Goal: Download file/media

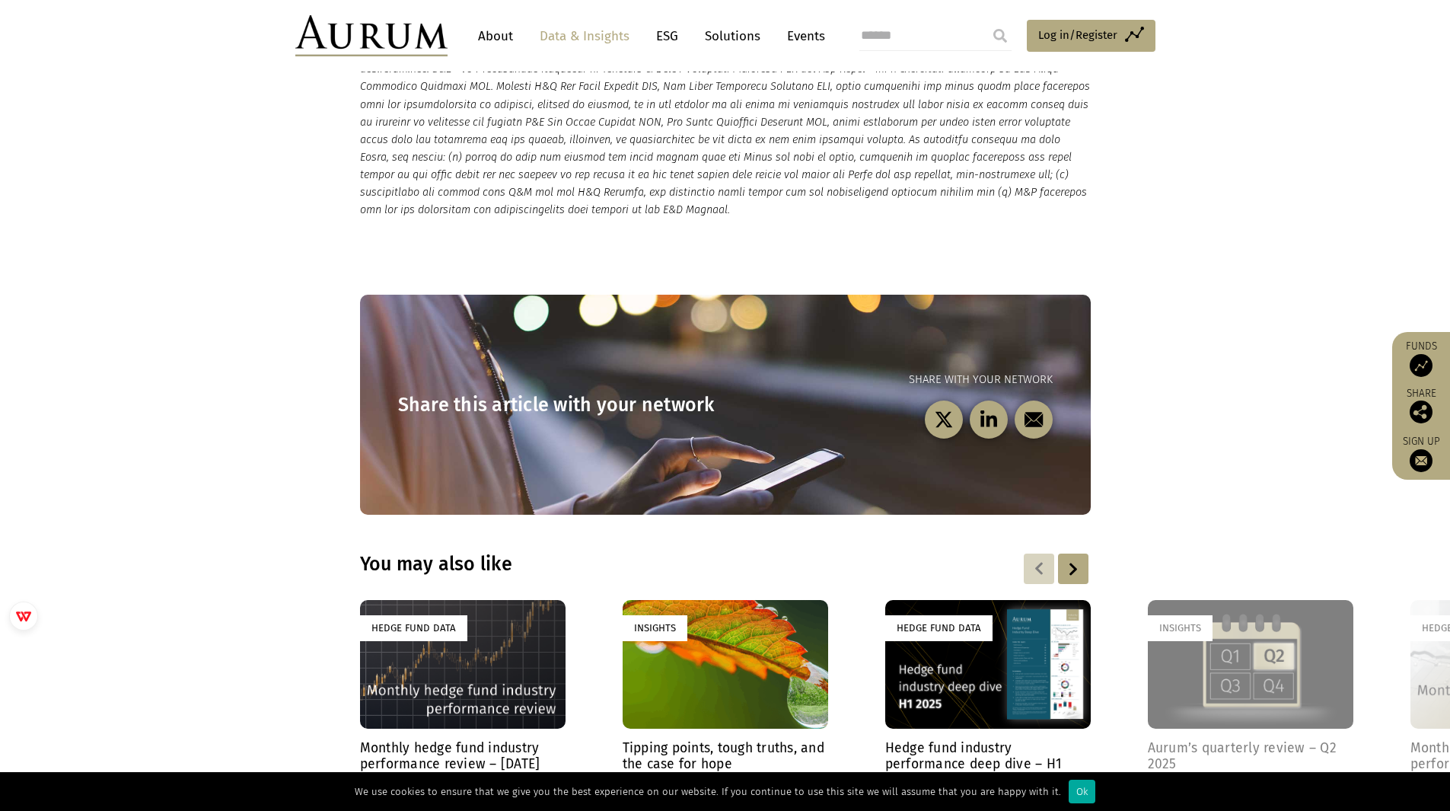
scroll to position [3996, 0]
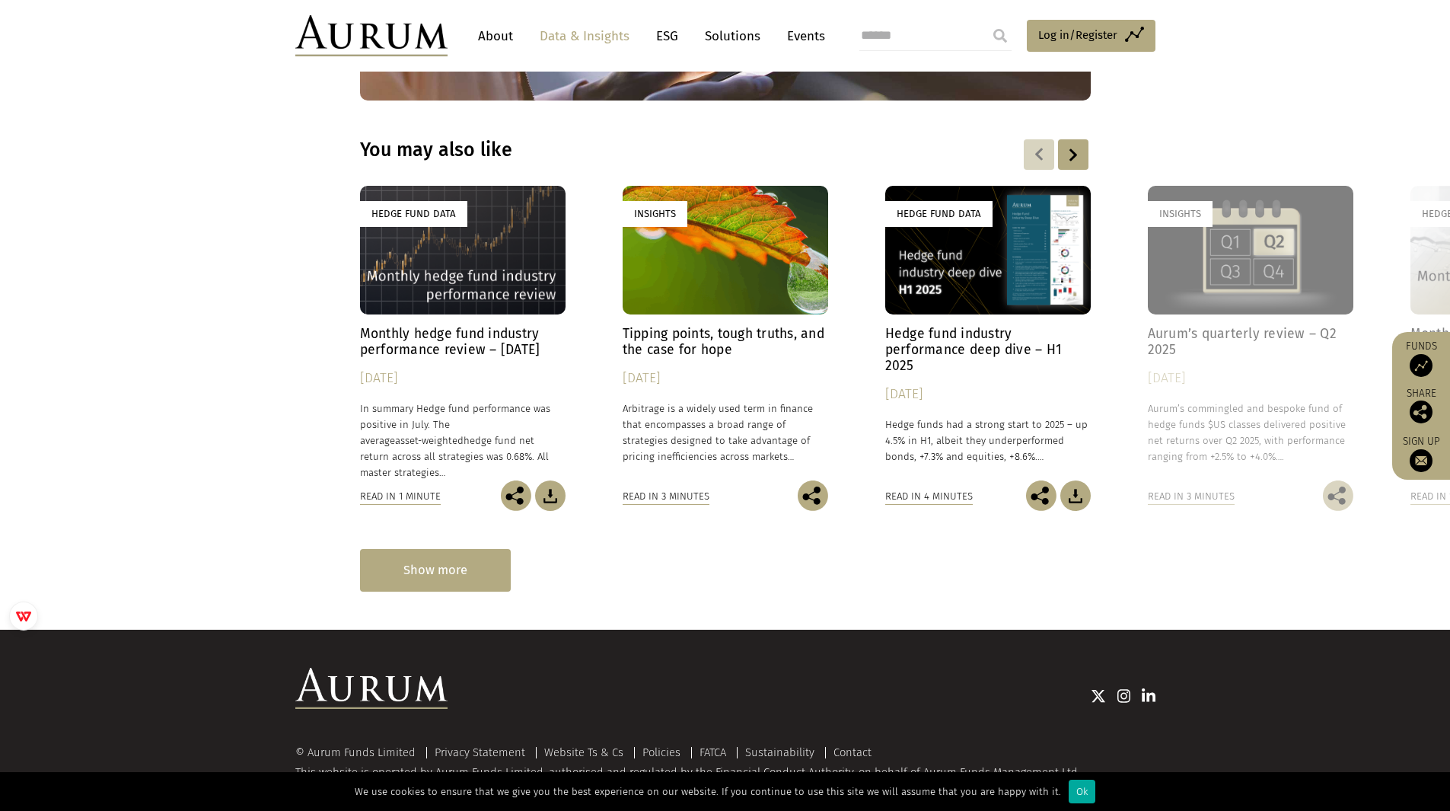
click at [471, 552] on div "Show more" at bounding box center [435, 570] width 151 height 42
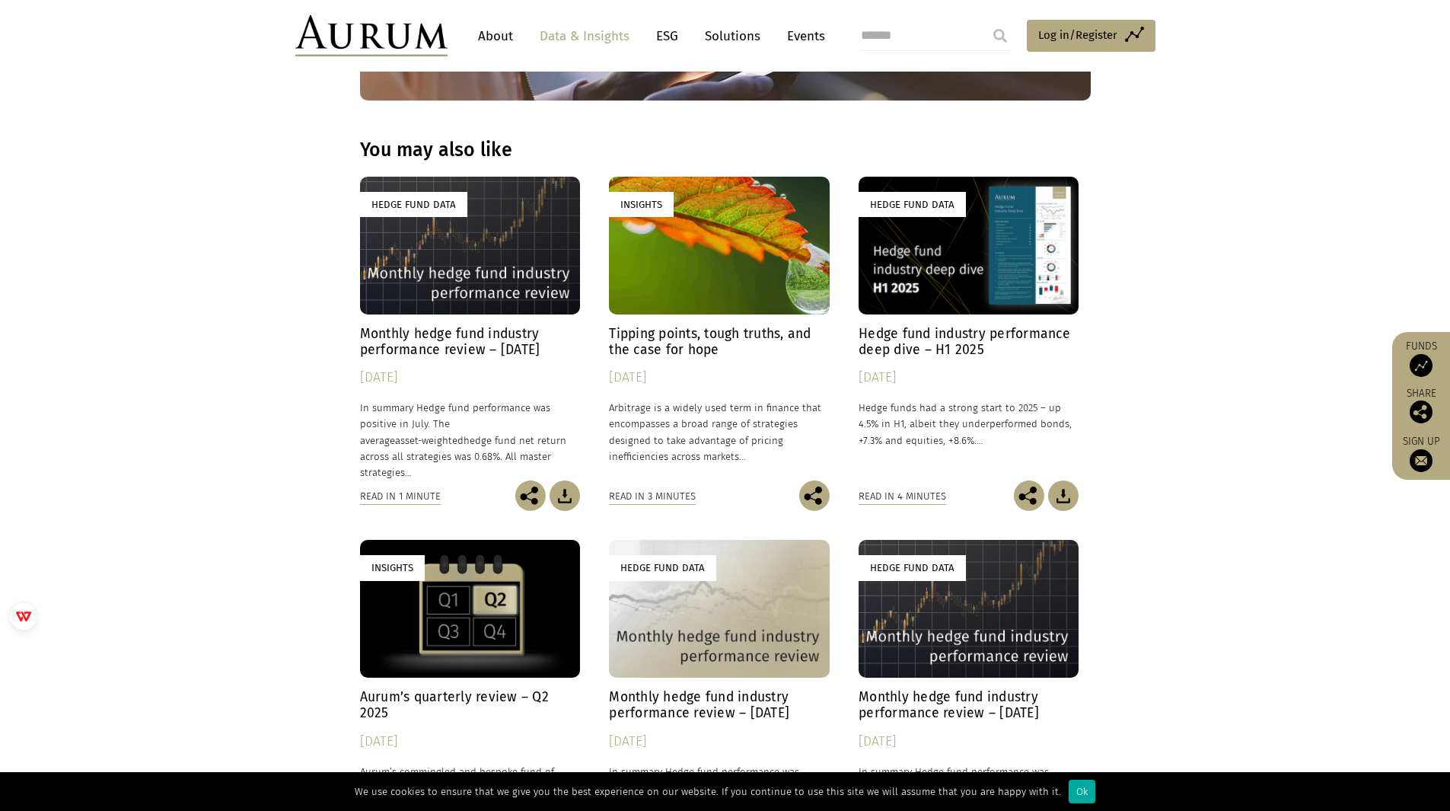
click at [451, 326] on h4 "Monthly hedge fund industry performance review – [DATE]" at bounding box center [470, 342] width 220 height 32
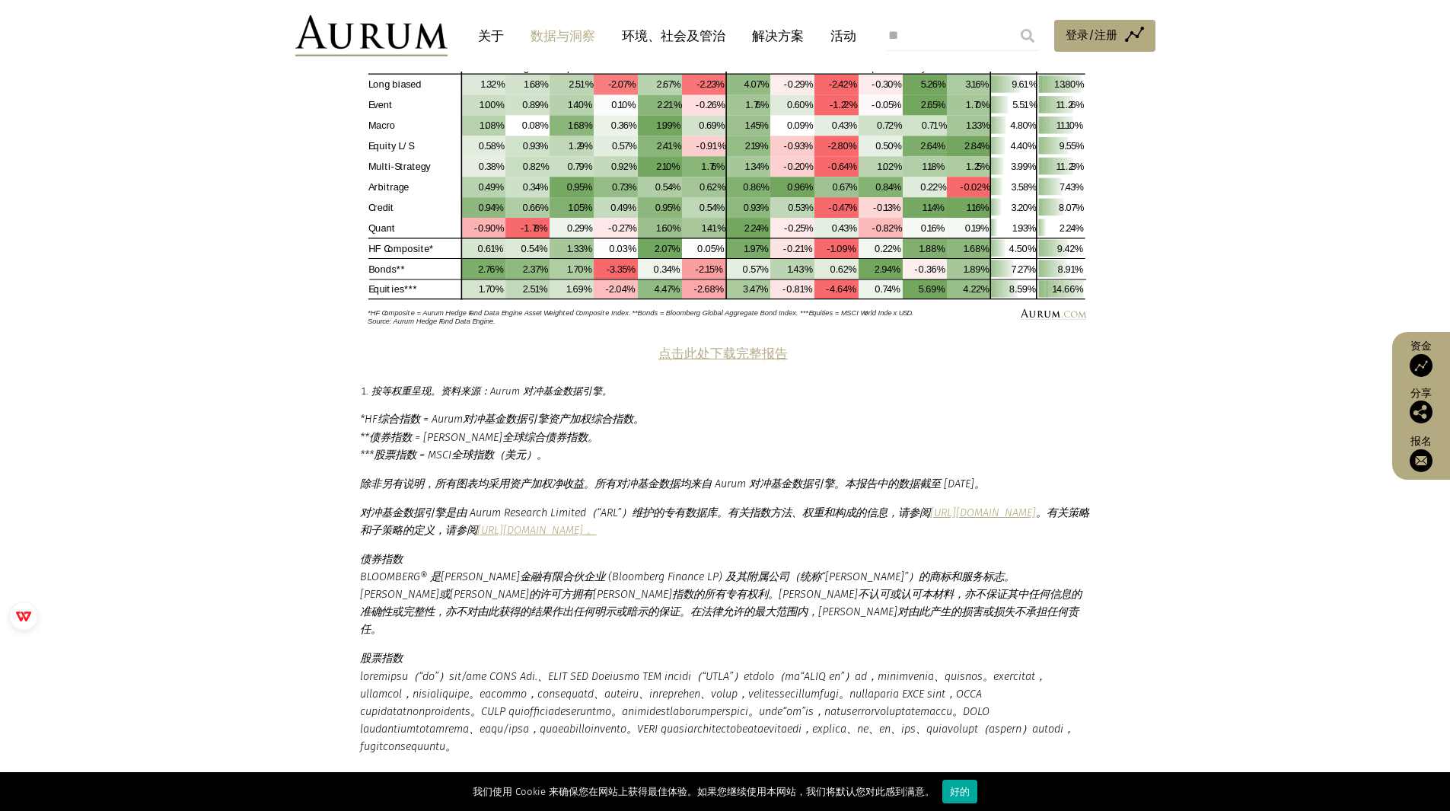
scroll to position [2966, 0]
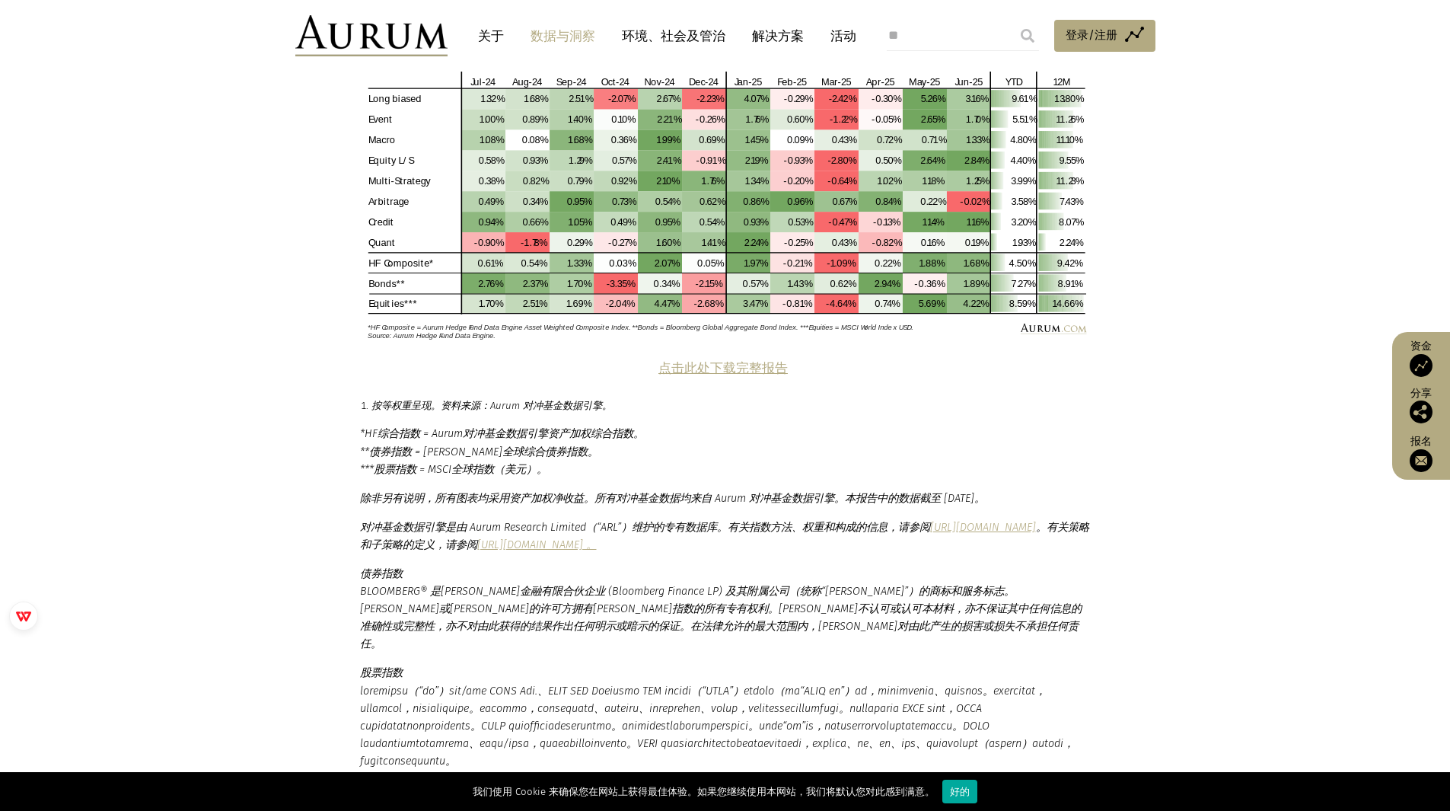
click at [701, 368] on font "点击此处下载完整报告" at bounding box center [723, 368] width 129 height 14
click at [1227, 279] on section "策略表现 多头偏向策略是2025年上半年表现最佳的总体策略，上涨了9.6%。多头偏向策略是 五年 期间表现 第二好的 总体策略组，资本充足率为10.0%，但 …" at bounding box center [725, 66] width 1450 height 583
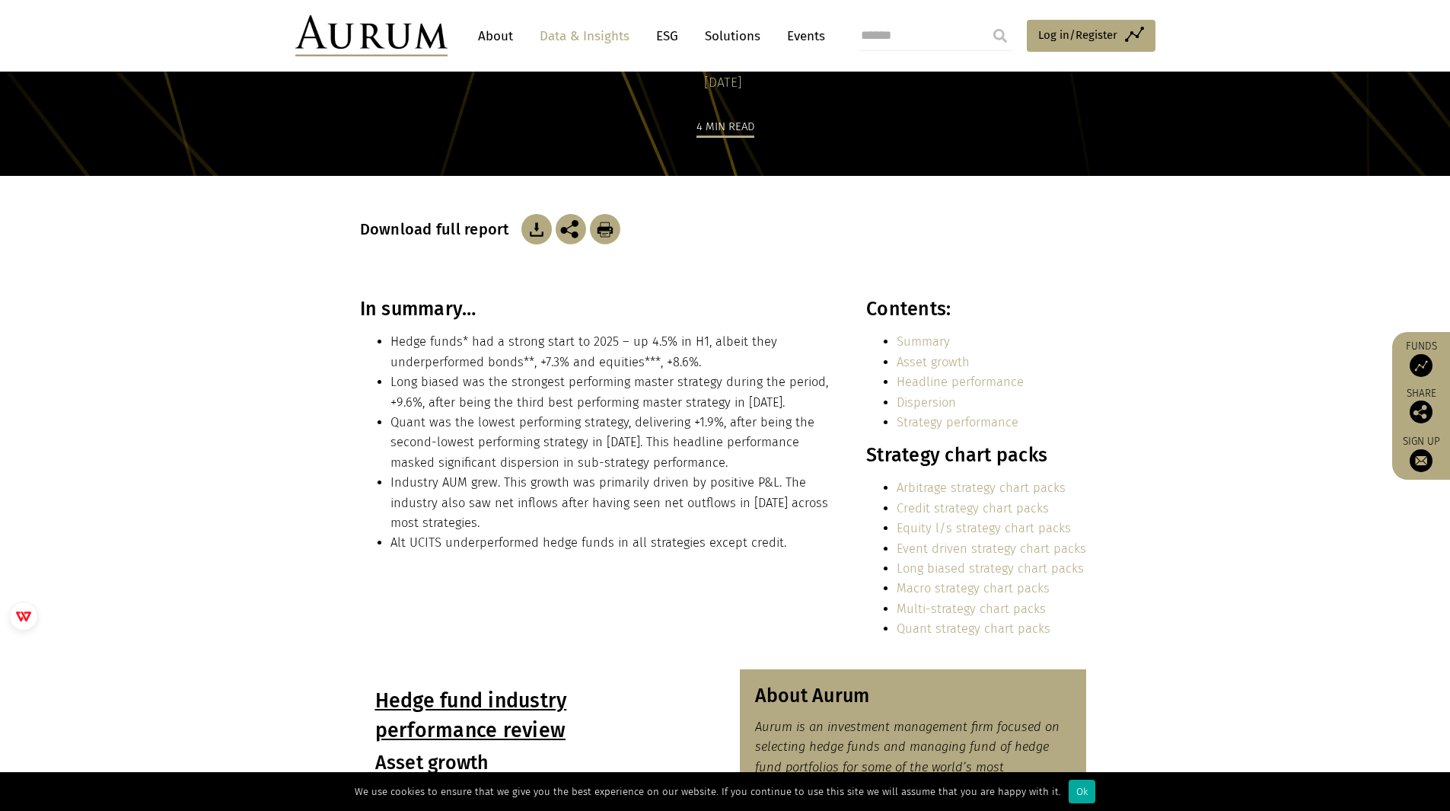
scroll to position [138, 0]
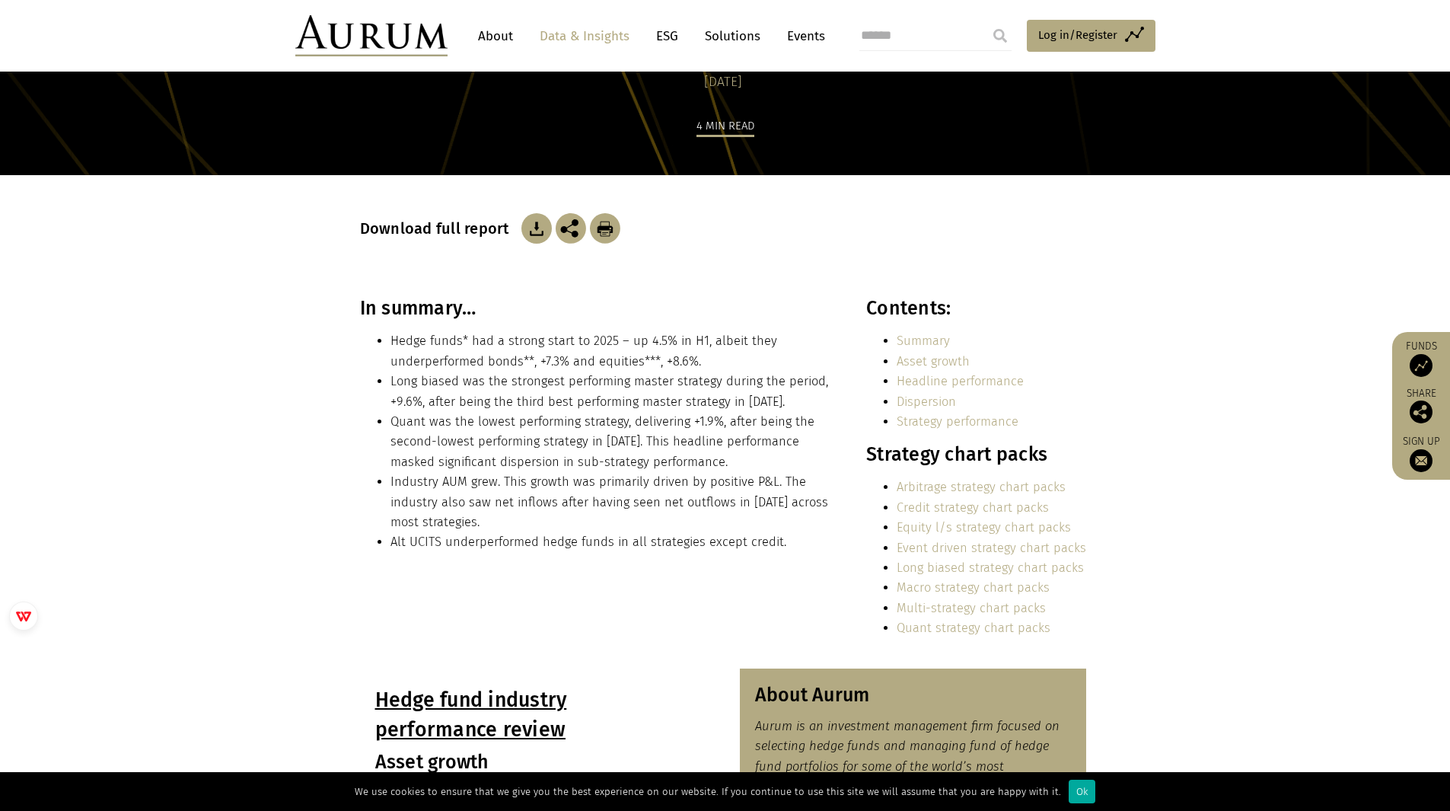
click at [1024, 528] on link "Equity l/s strategy chart packs" at bounding box center [984, 527] width 174 height 14
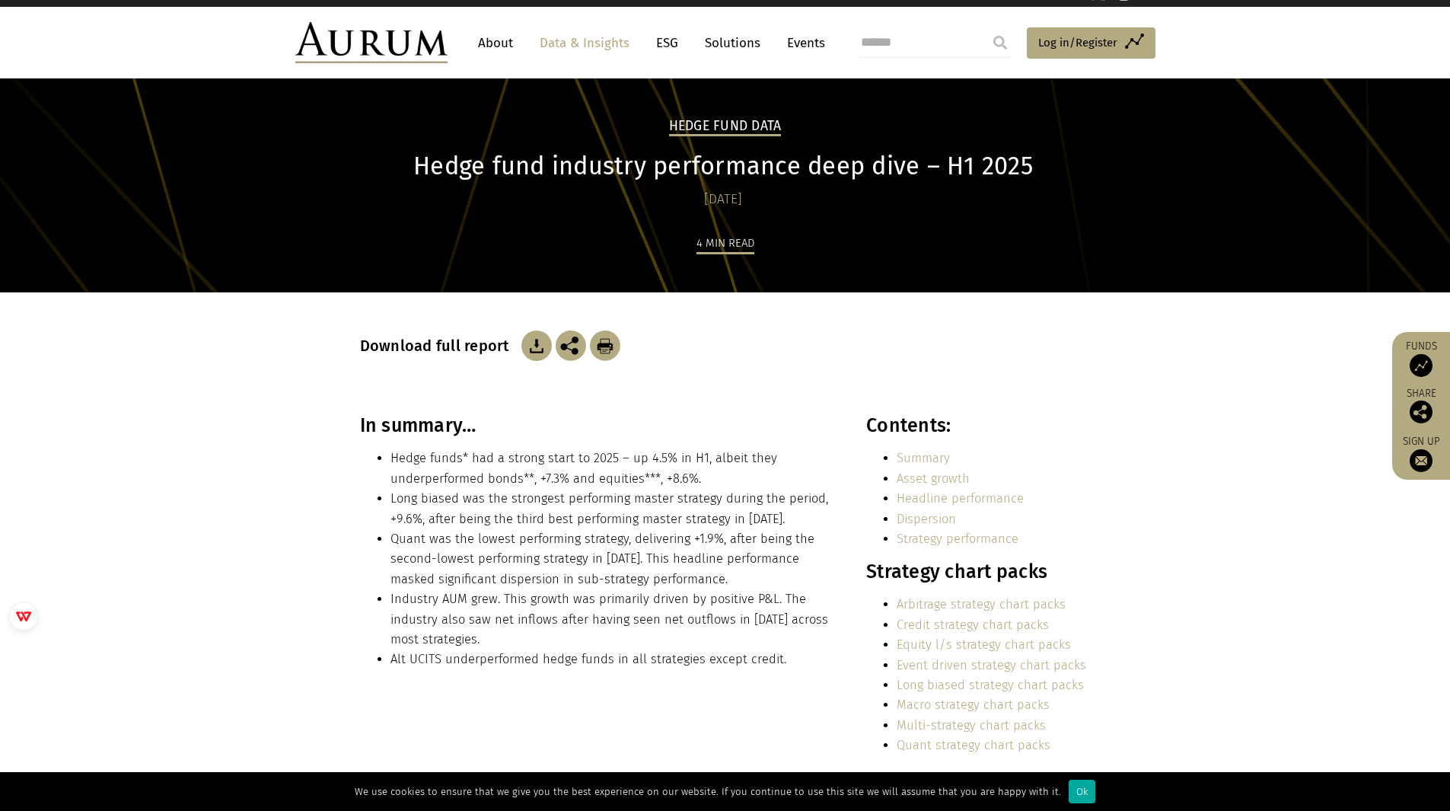
scroll to position [0, 0]
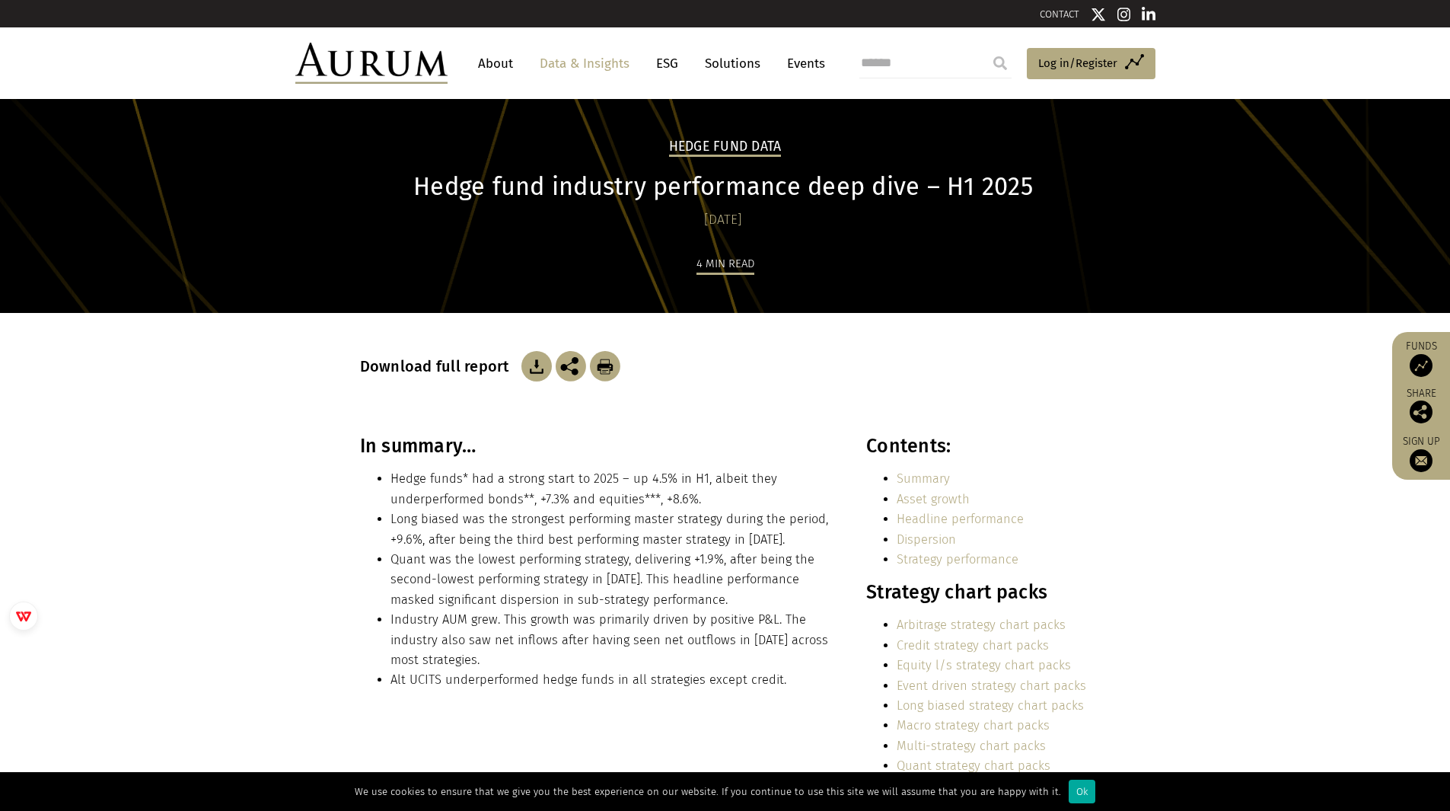
click at [808, 67] on link "Events" at bounding box center [803, 63] width 46 height 28
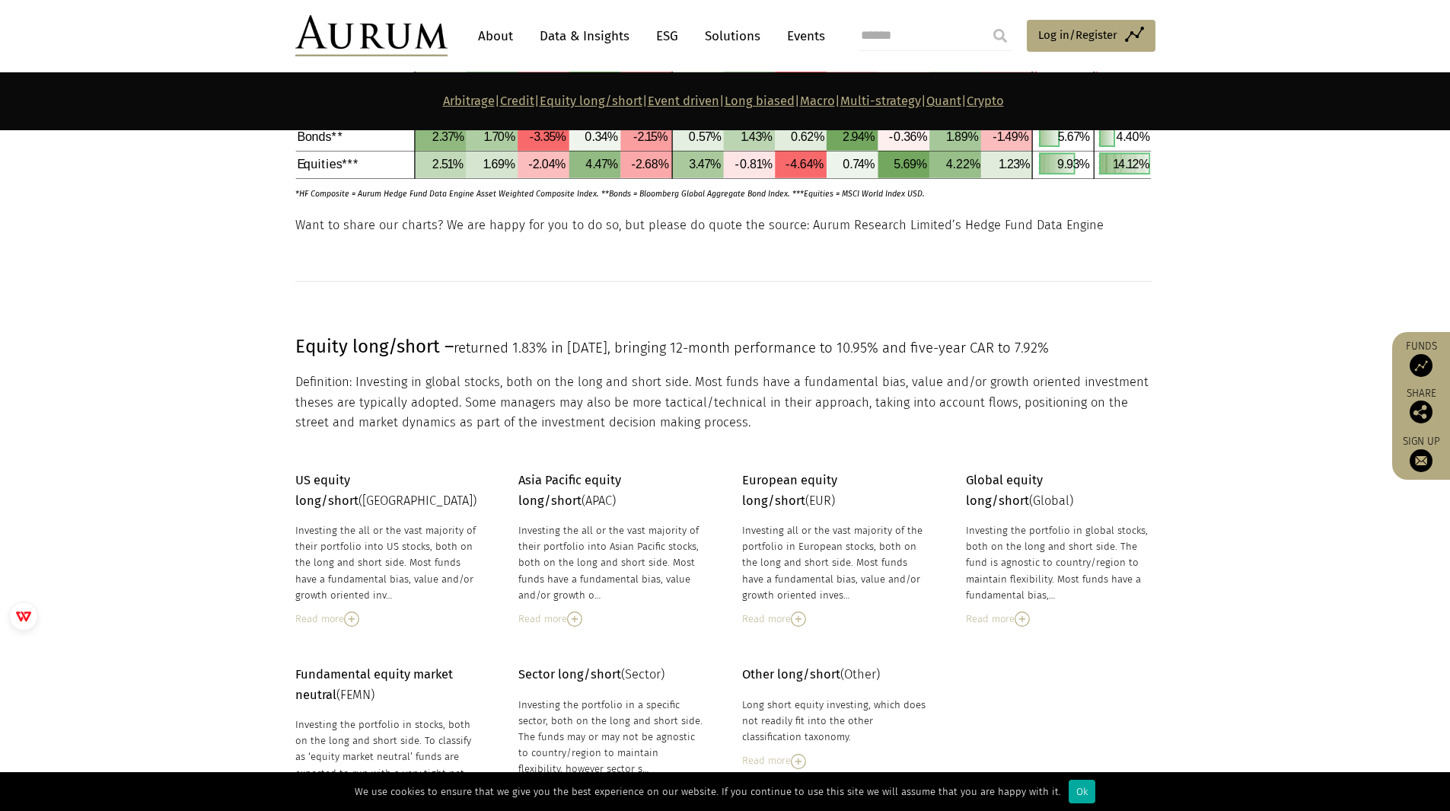
scroll to position [2241, 0]
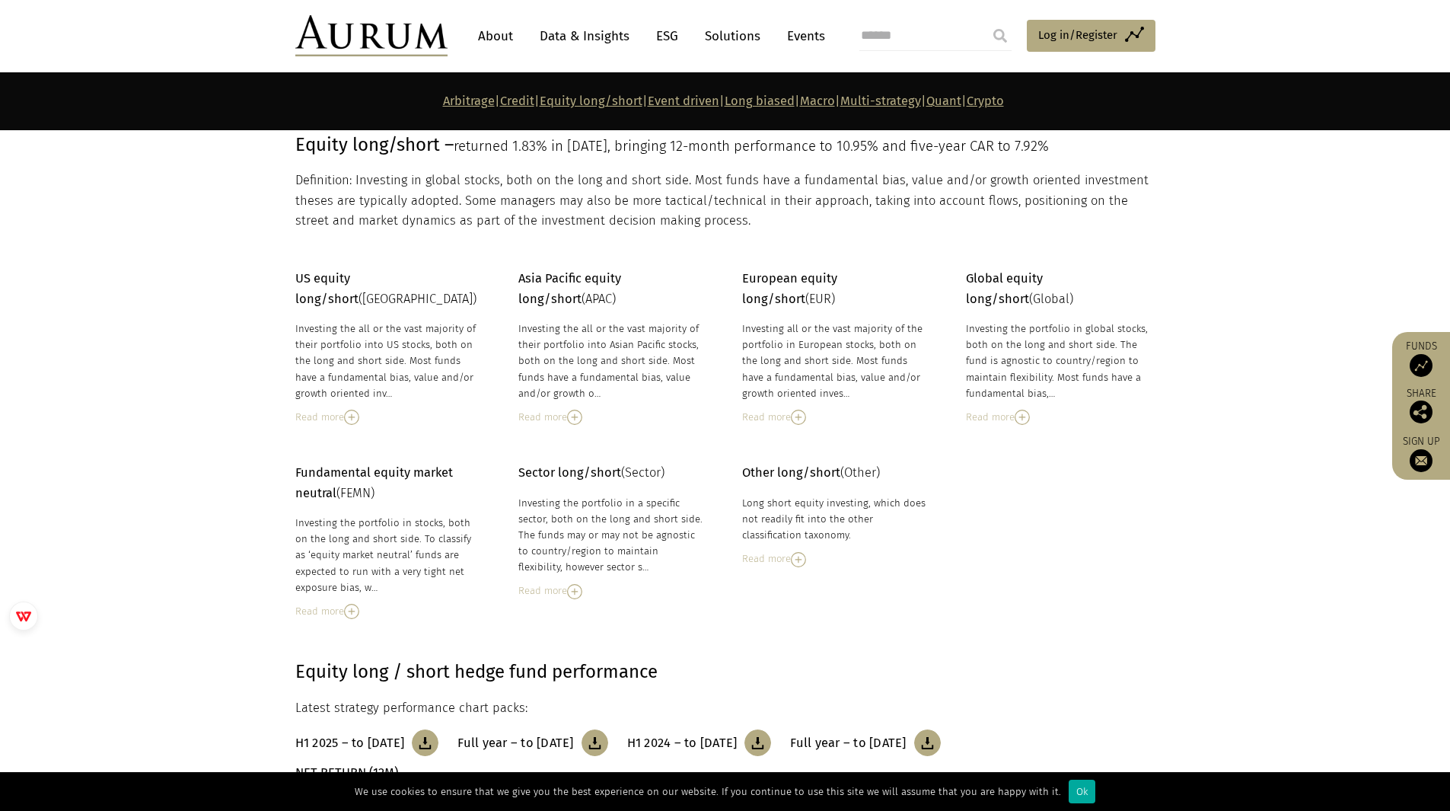
click at [356, 410] on img at bounding box center [351, 417] width 15 height 15
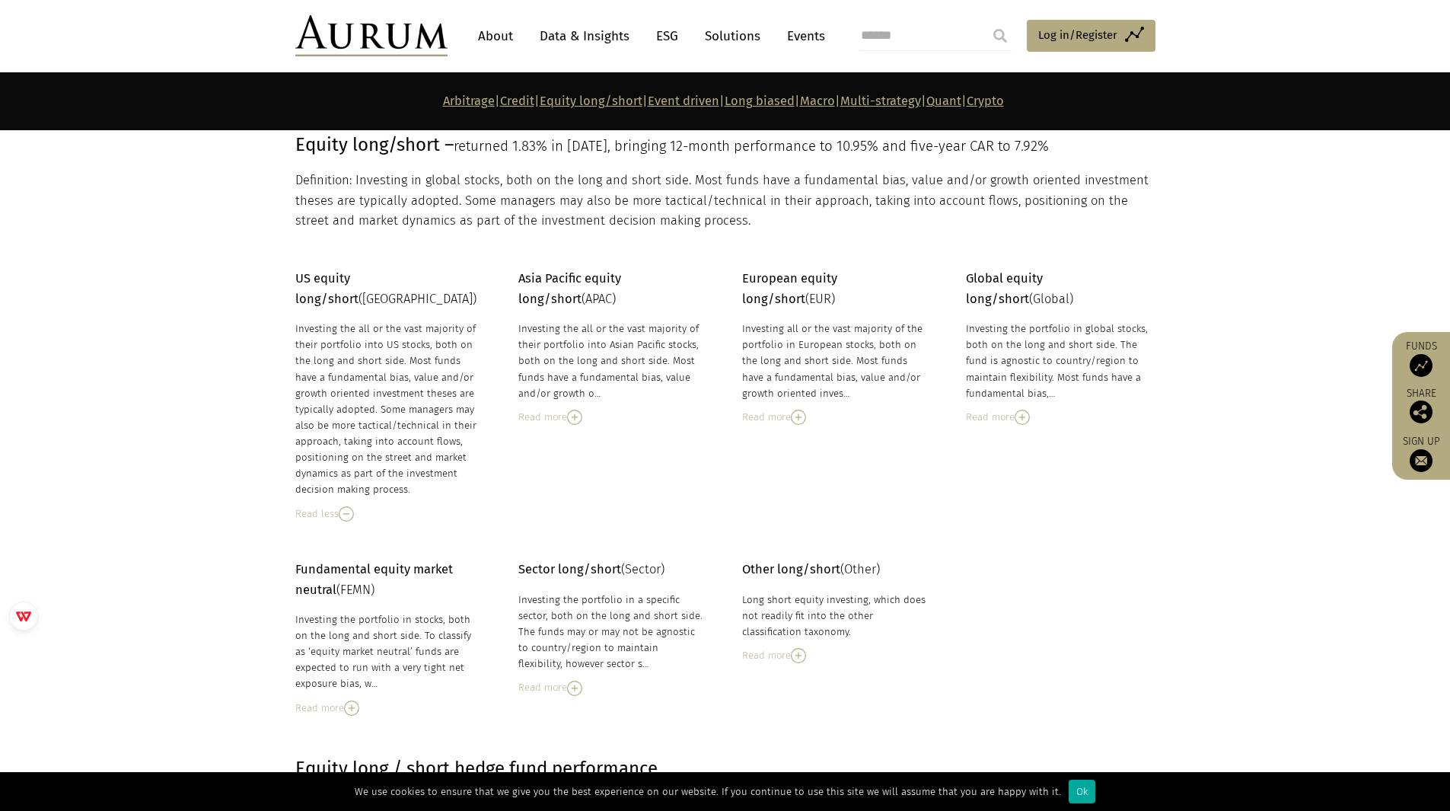
drag, startPoint x: 356, startPoint y: 395, endPoint x: 855, endPoint y: 546, distance: 520.9
click at [855, 560] on p "Other long/short (Other)" at bounding box center [835, 570] width 186 height 20
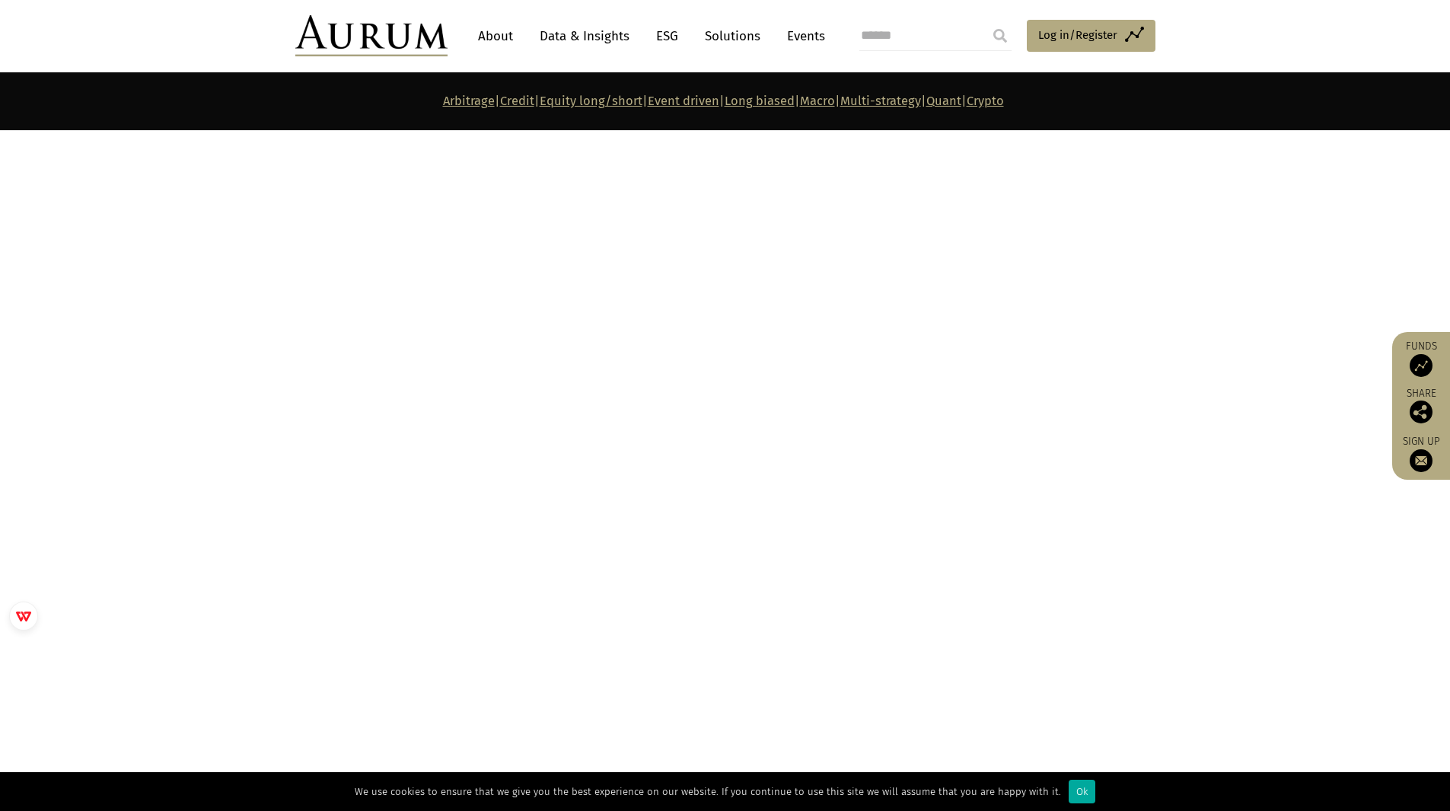
scroll to position [6911, 0]
click at [429, 407] on div "Quant hedge fund performance Latest strategy performance chart packs: H1 2025 –…" at bounding box center [725, 646] width 891 height 478
click at [418, 407] on div "Quant hedge fund performance Latest strategy performance chart packs: H1 2025 –…" at bounding box center [725, 646] width 891 height 478
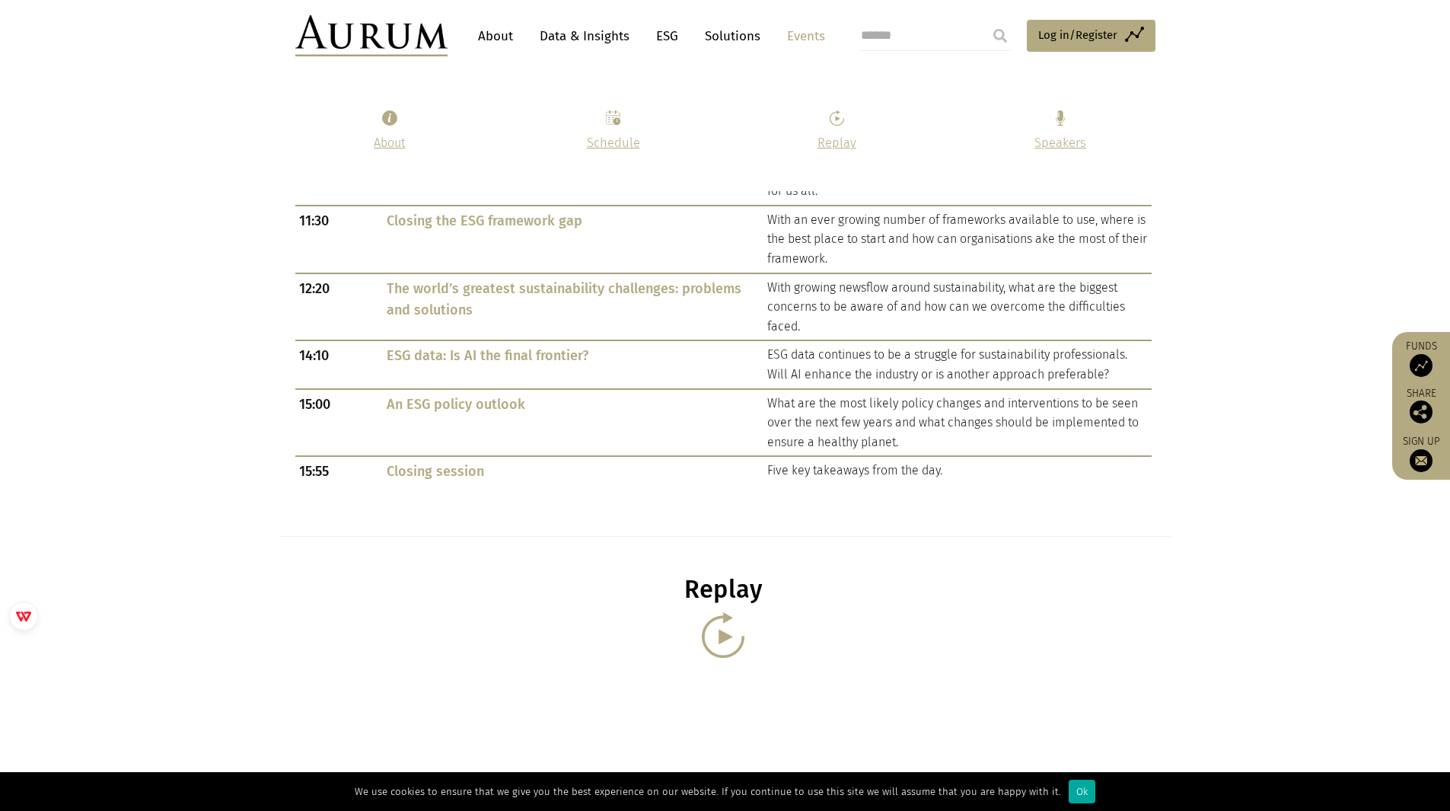
scroll to position [992, 0]
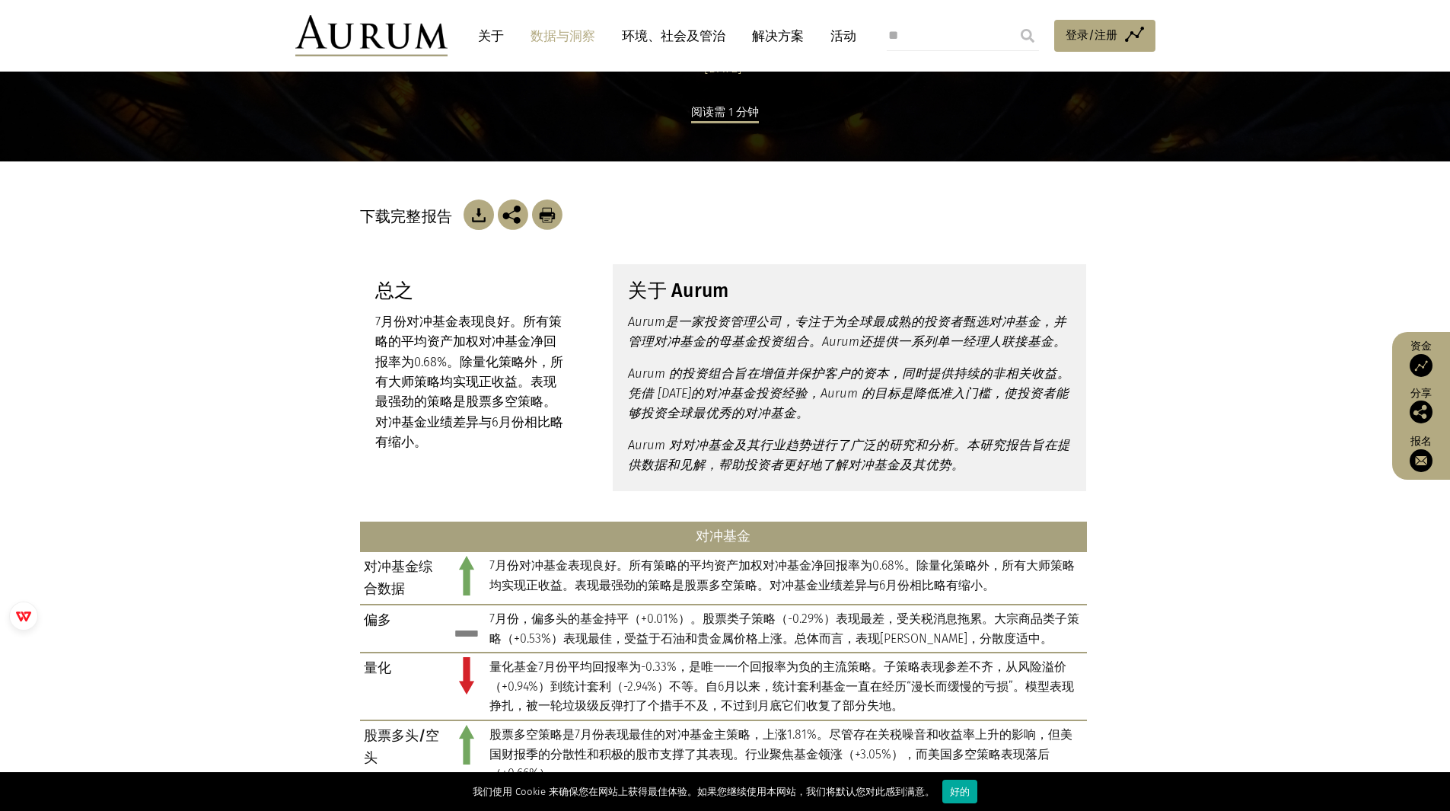
scroll to position [199, 0]
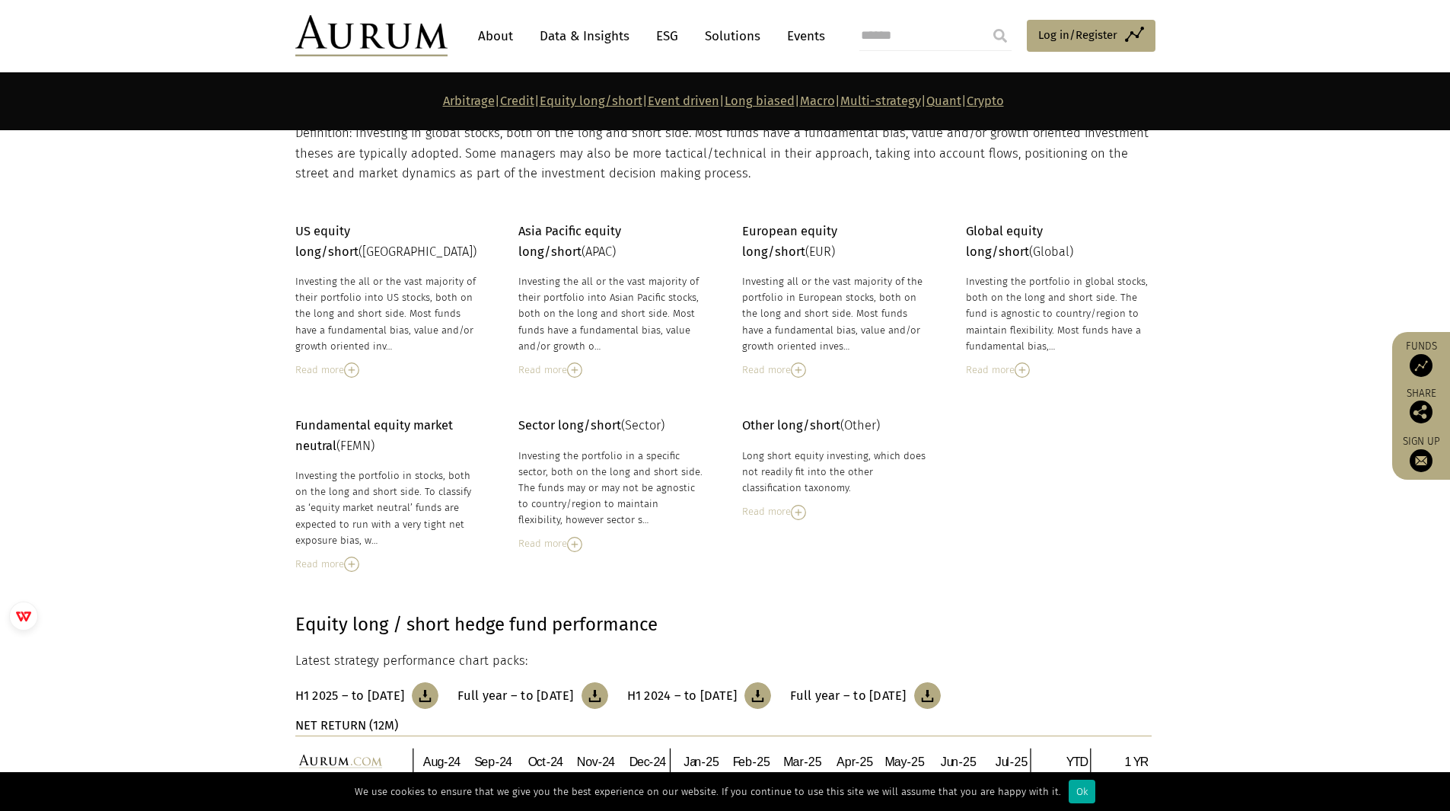
scroll to position [2241, 0]
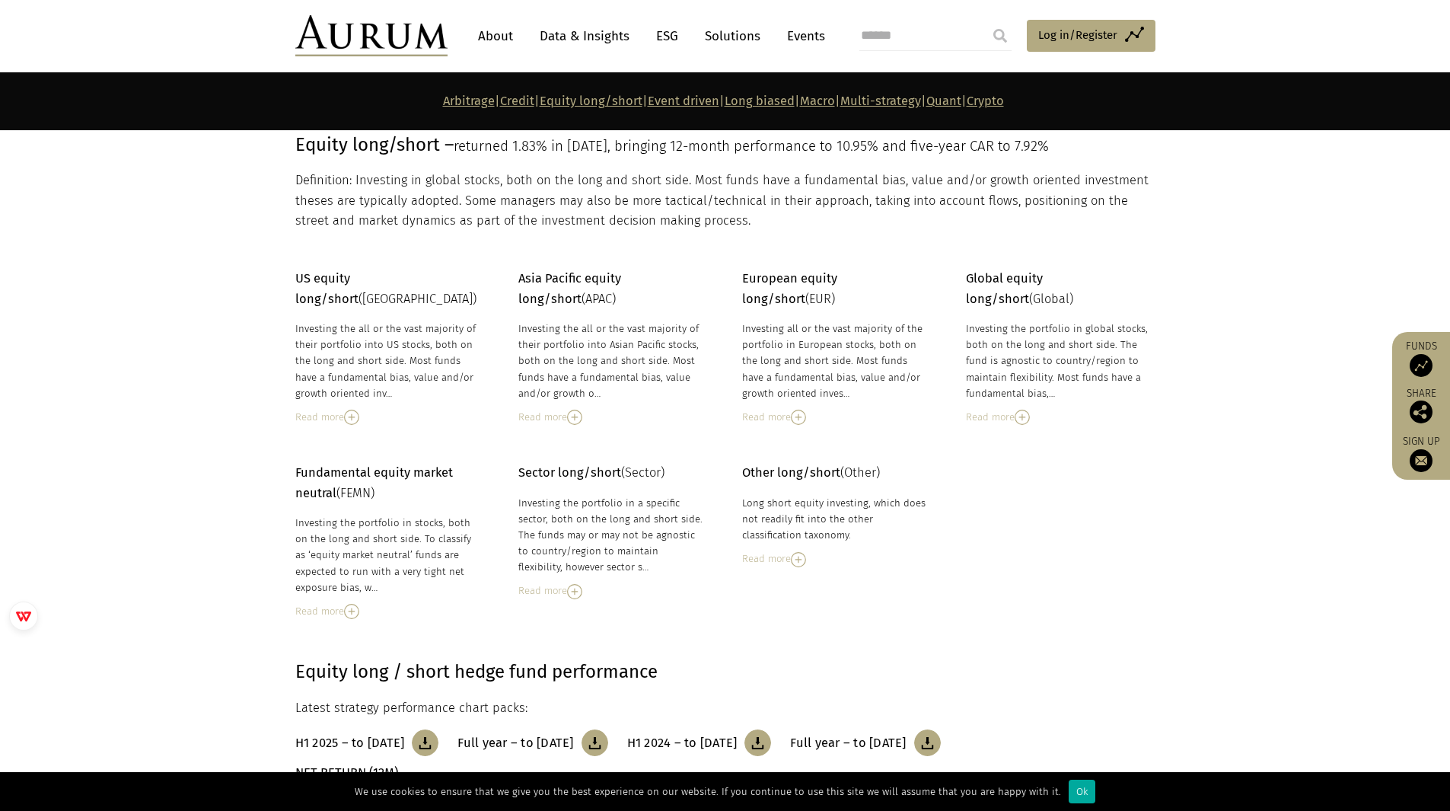
click at [200, 455] on section "Fundamental equity market neutral (FEMN) Investing the portfolio in stocks, bot…" at bounding box center [725, 522] width 1450 height 194
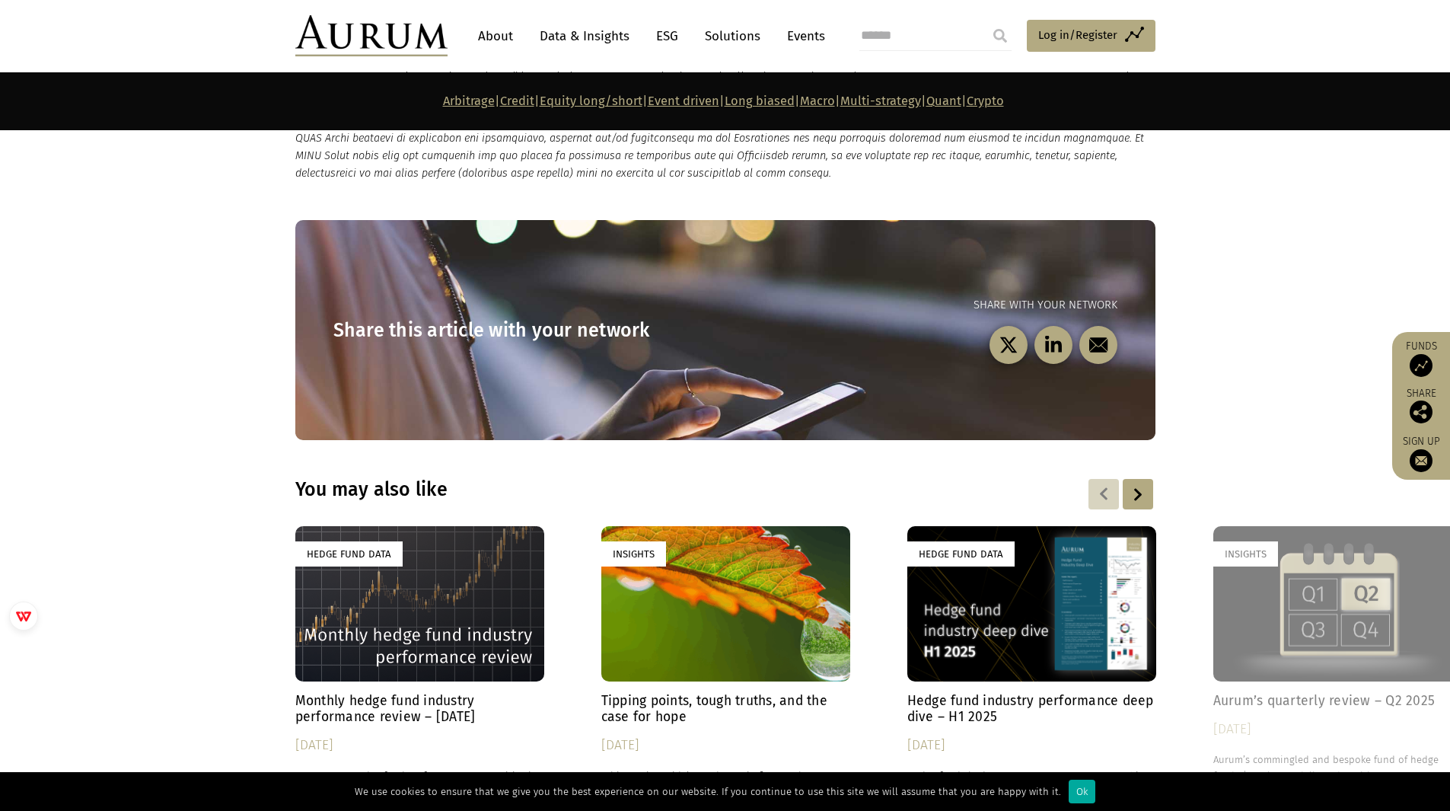
scroll to position [8426, 0]
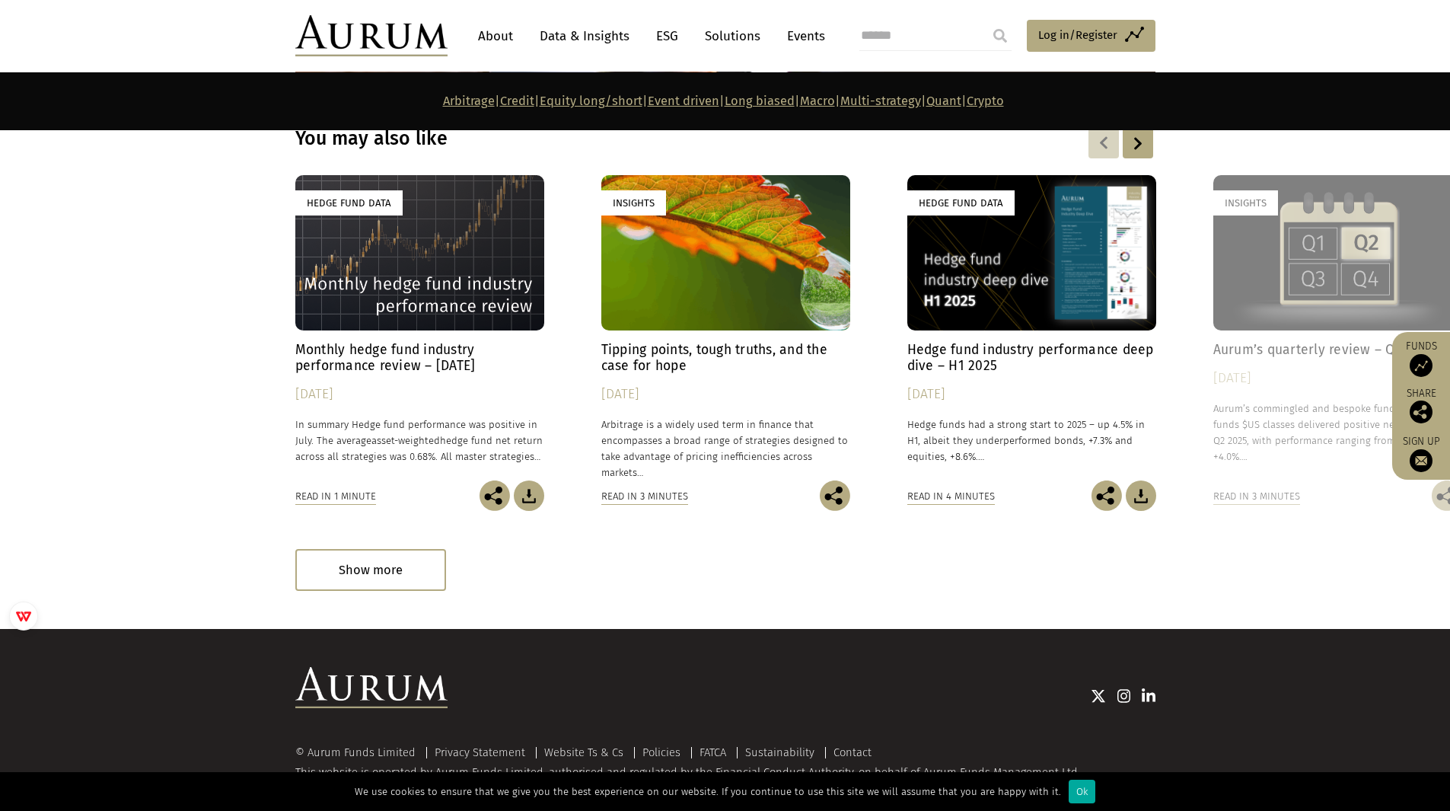
click at [295, 447] on div "Hedge Fund Data Monthly hedge fund industry performance review – [DATE] [DATE] …" at bounding box center [725, 343] width 860 height 336
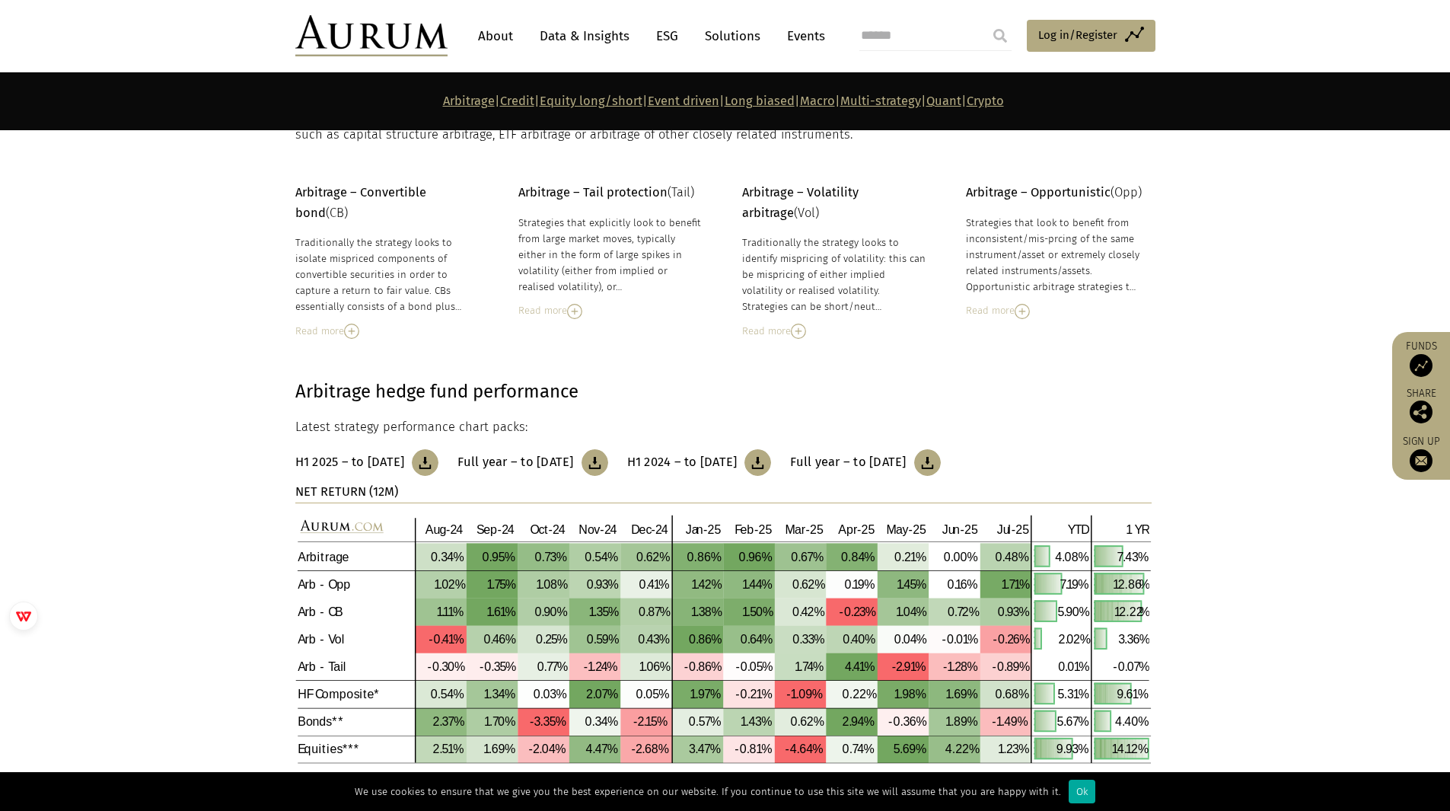
scroll to position [0, 0]
